Goal: Information Seeking & Learning: Learn about a topic

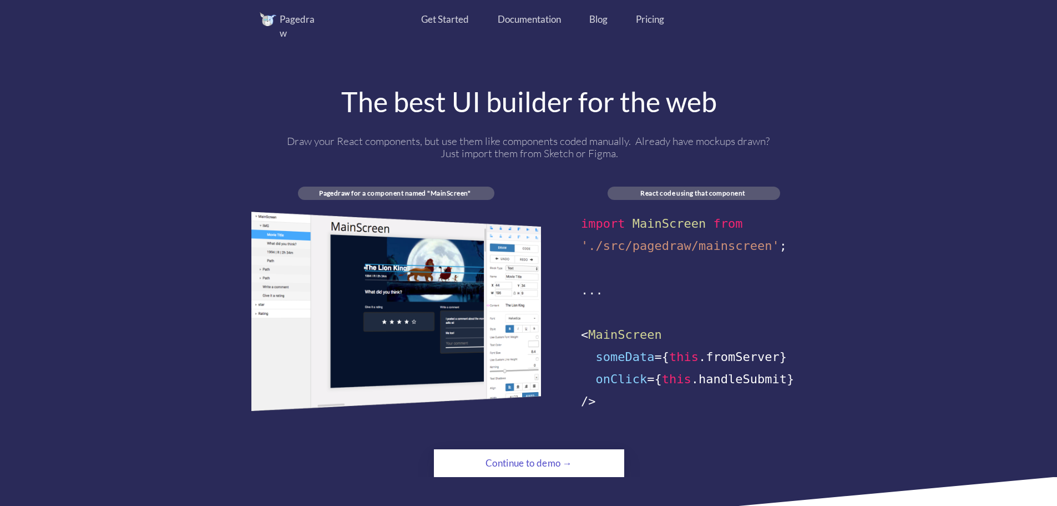
scroll to position [444, 0]
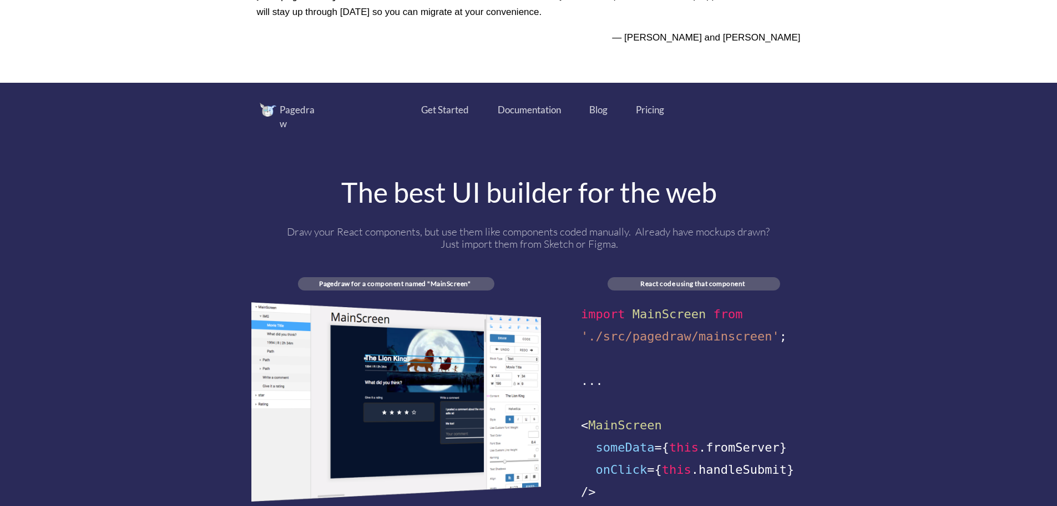
click at [647, 107] on div "Pricing" at bounding box center [650, 110] width 28 height 14
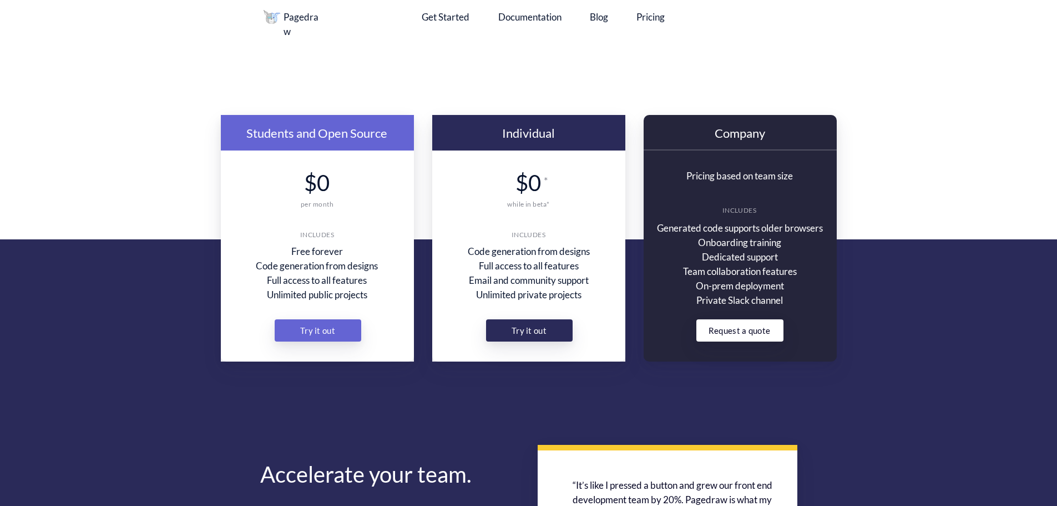
click at [340, 319] on div "Try it out" at bounding box center [318, 330] width 47 height 22
